Goal: Task Accomplishment & Management: Use online tool/utility

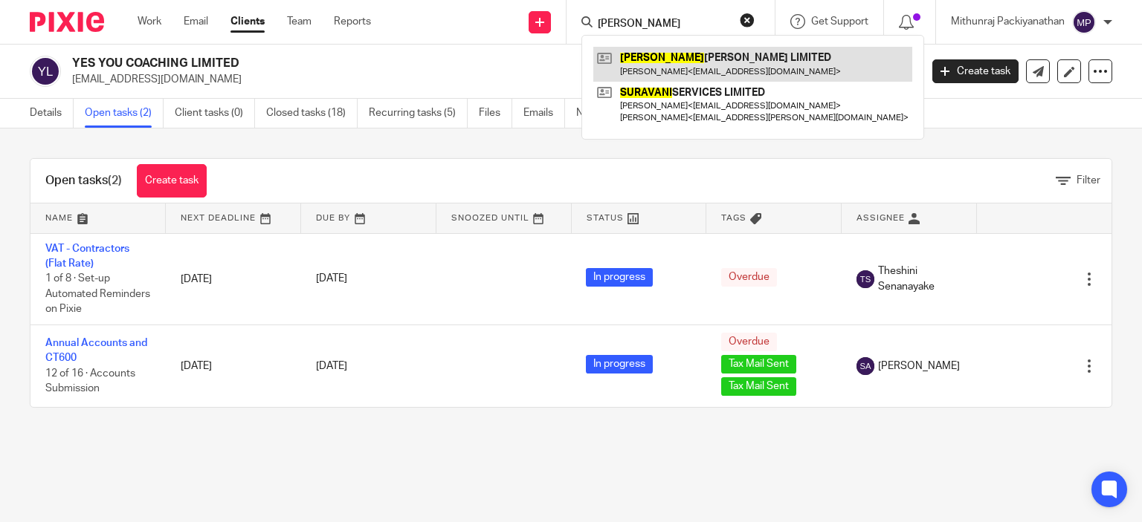
type input "[PERSON_NAME]"
click at [710, 48] on link at bounding box center [752, 64] width 319 height 34
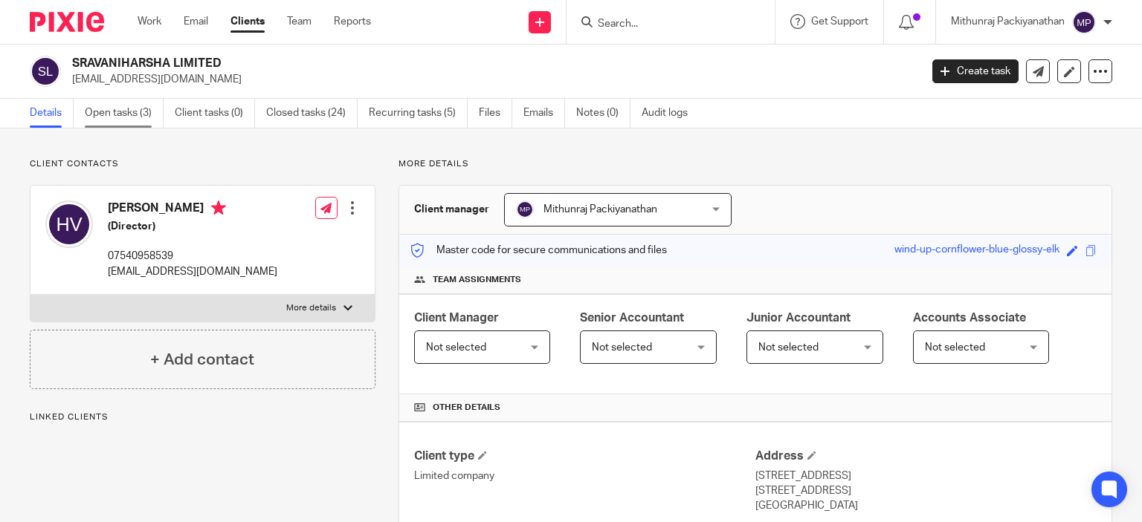
click at [142, 106] on link "Open tasks (3)" at bounding box center [124, 113] width 79 height 29
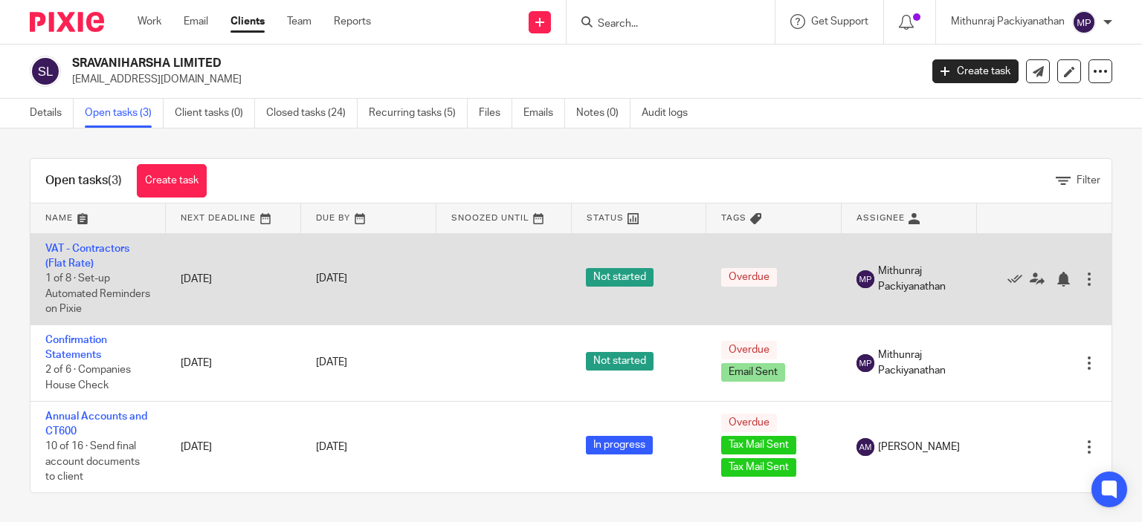
scroll to position [2, 0]
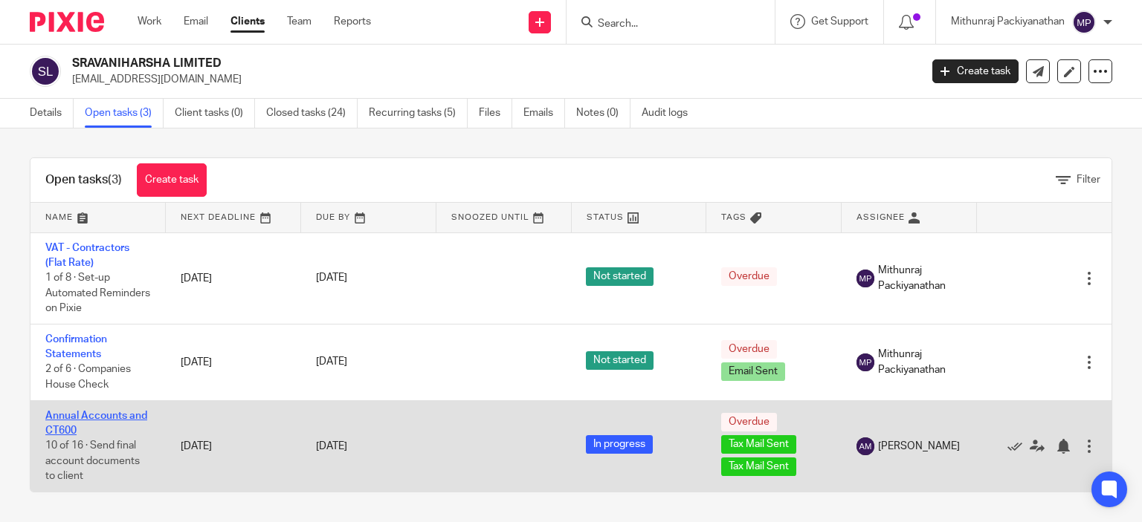
click at [132, 415] on link "Annual Accounts and CT600" at bounding box center [96, 423] width 102 height 25
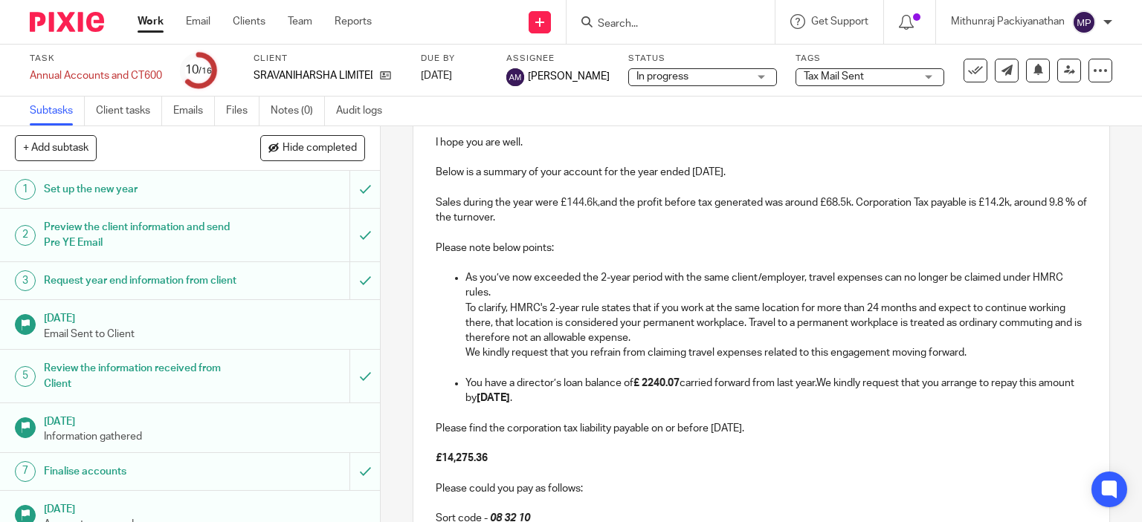
scroll to position [218, 0]
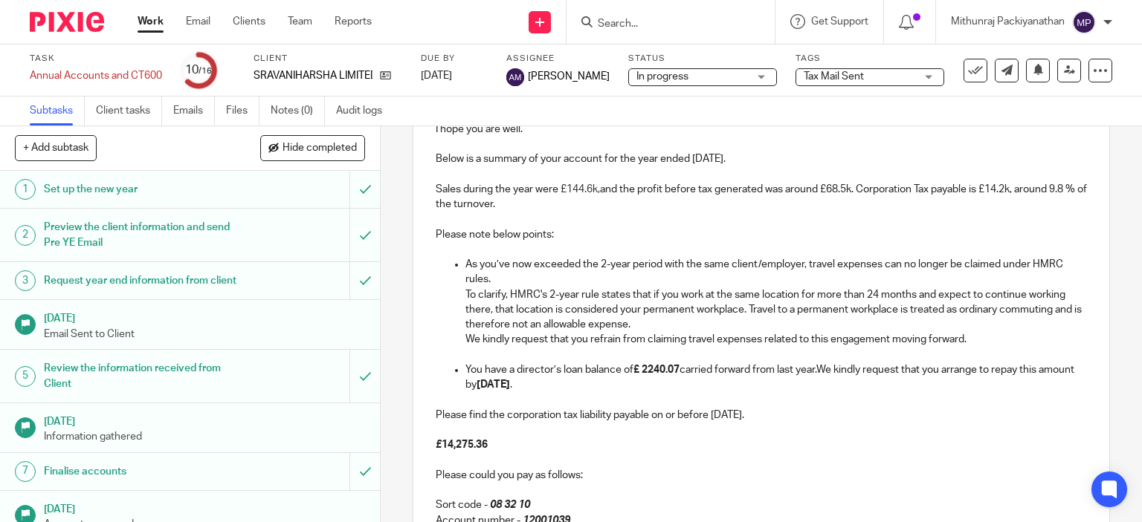
click at [820, 371] on p "You have a director’s loan balance of £ 2240.07 carried forward from last year.…" at bounding box center [776, 378] width 622 height 30
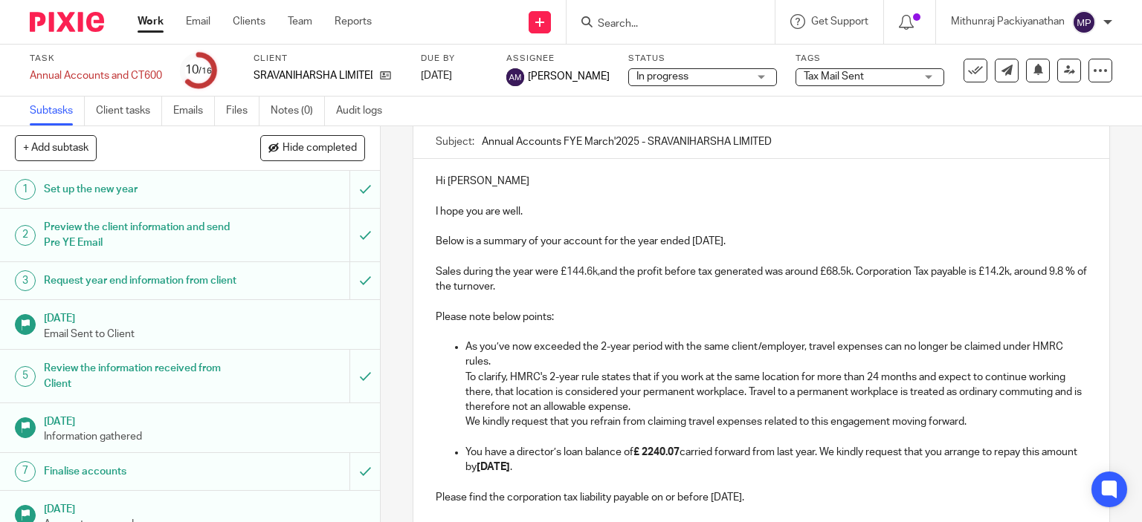
scroll to position [130, 0]
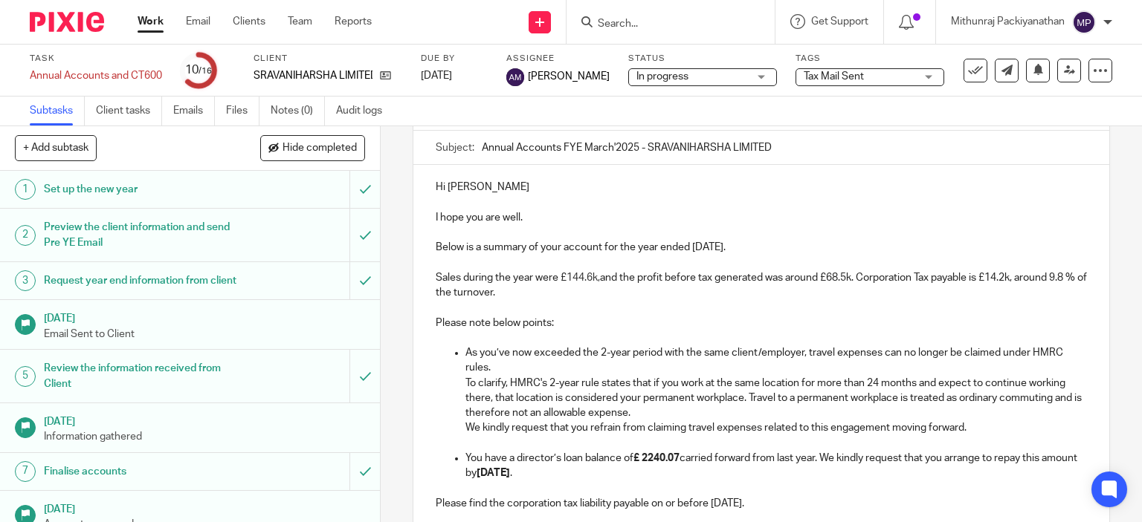
click at [609, 442] on p at bounding box center [776, 443] width 622 height 15
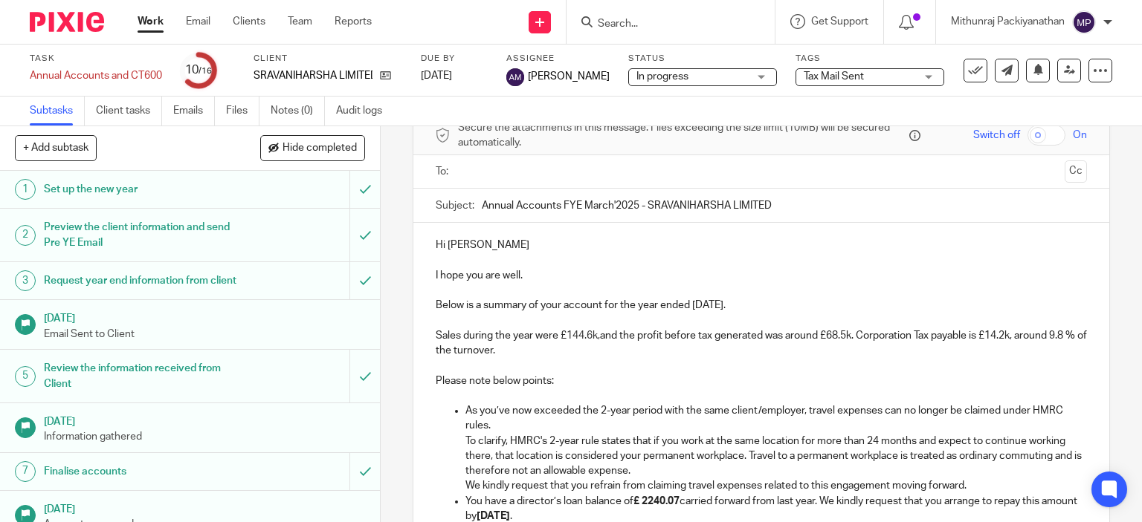
scroll to position [0, 0]
